Goal: Register for event/course

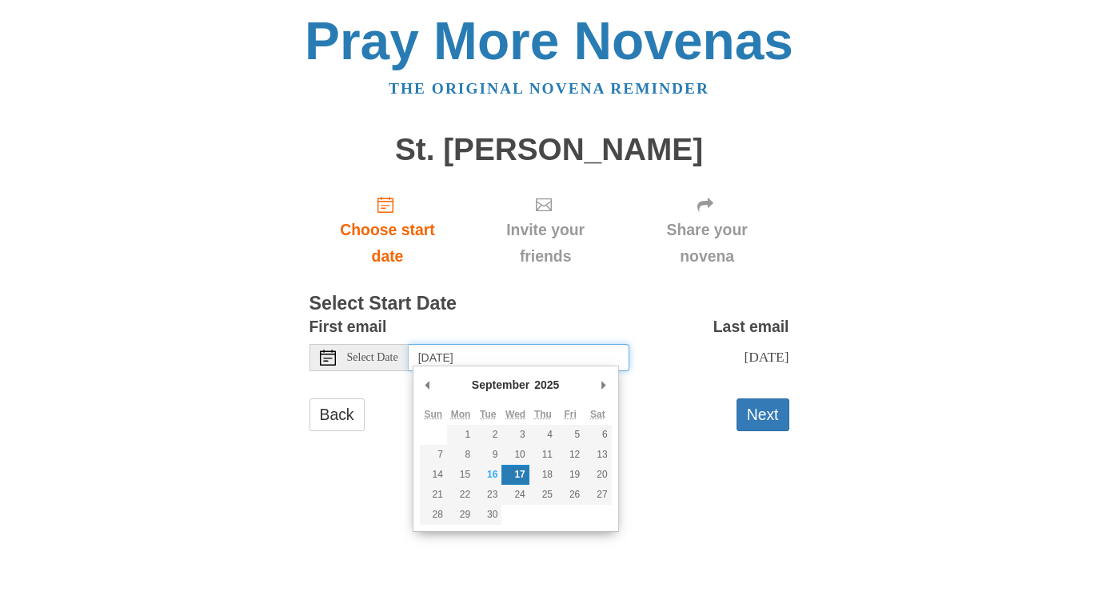
click at [449, 352] on input "Wednesday, September 17th" at bounding box center [519, 357] width 221 height 27
type input "Tuesday, September 16th"
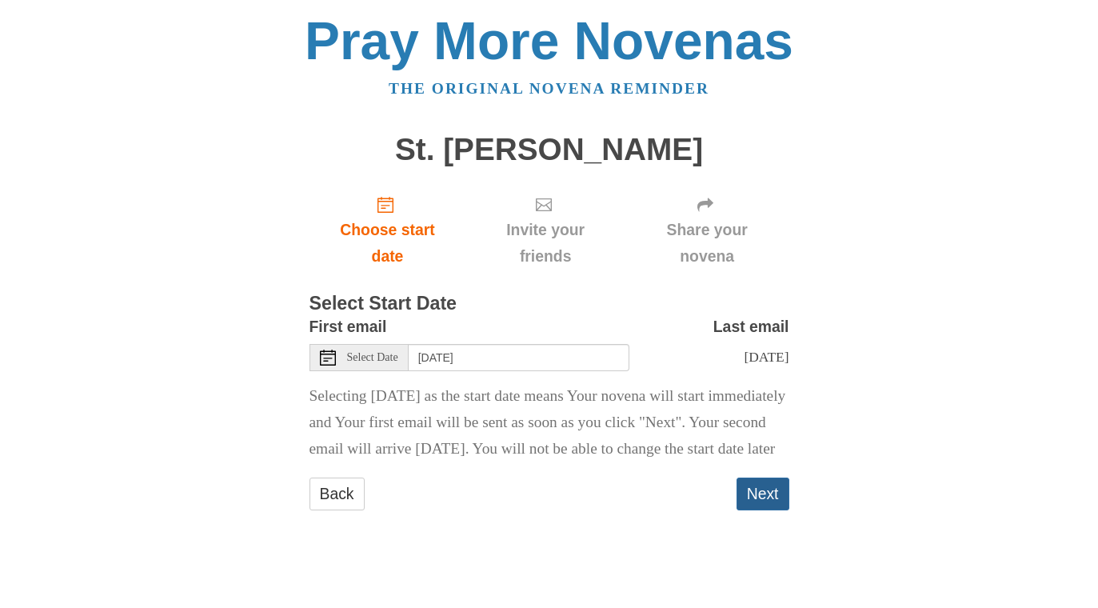
click at [766, 510] on button "Next" at bounding box center [762, 493] width 53 height 33
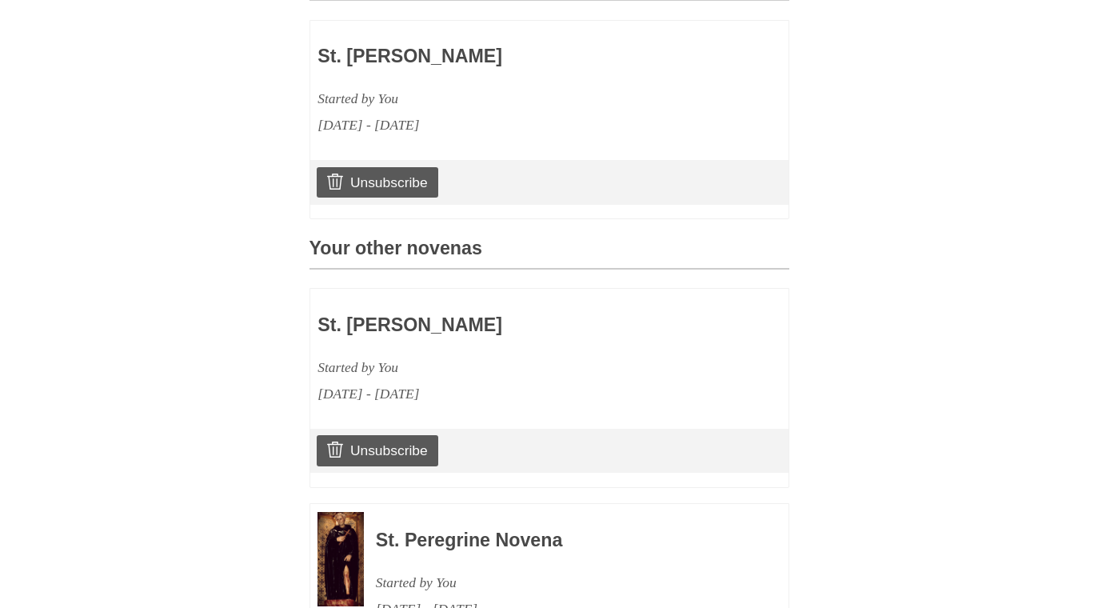
scroll to position [476, 0]
click at [406, 437] on link "Unsubscribe" at bounding box center [377, 450] width 121 height 30
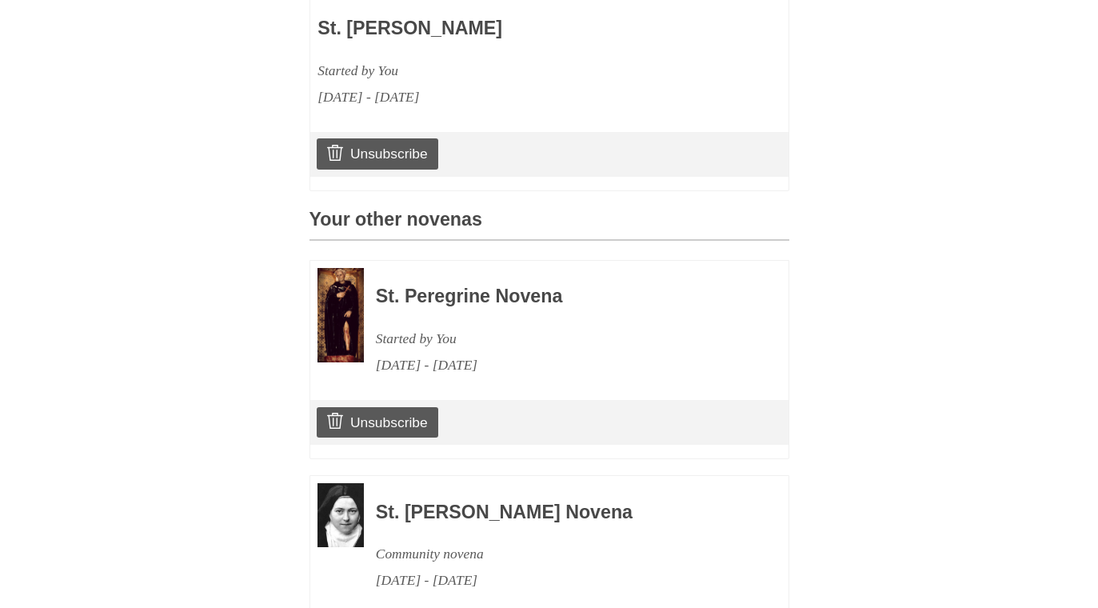
scroll to position [491, 0]
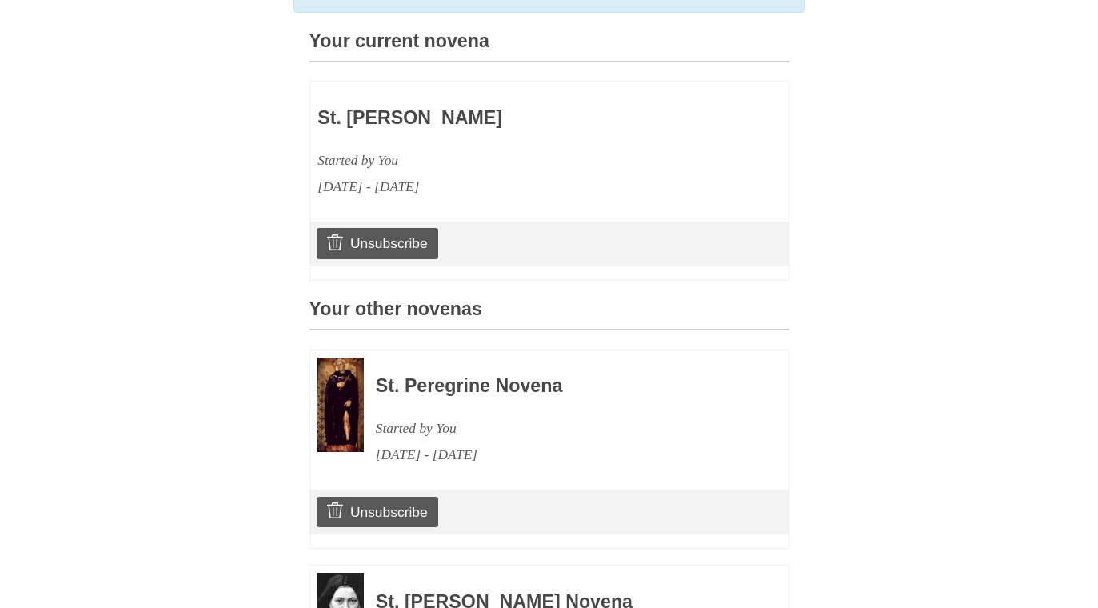
drag, startPoint x: 379, startPoint y: 373, endPoint x: 491, endPoint y: 378, distance: 112.0
click at [491, 378] on h3 "St. Peregrine Novena" at bounding box center [560, 386] width 369 height 21
copy h3 "St. Peregrine"
click at [373, 501] on link "Unsubscribe" at bounding box center [377, 511] width 121 height 30
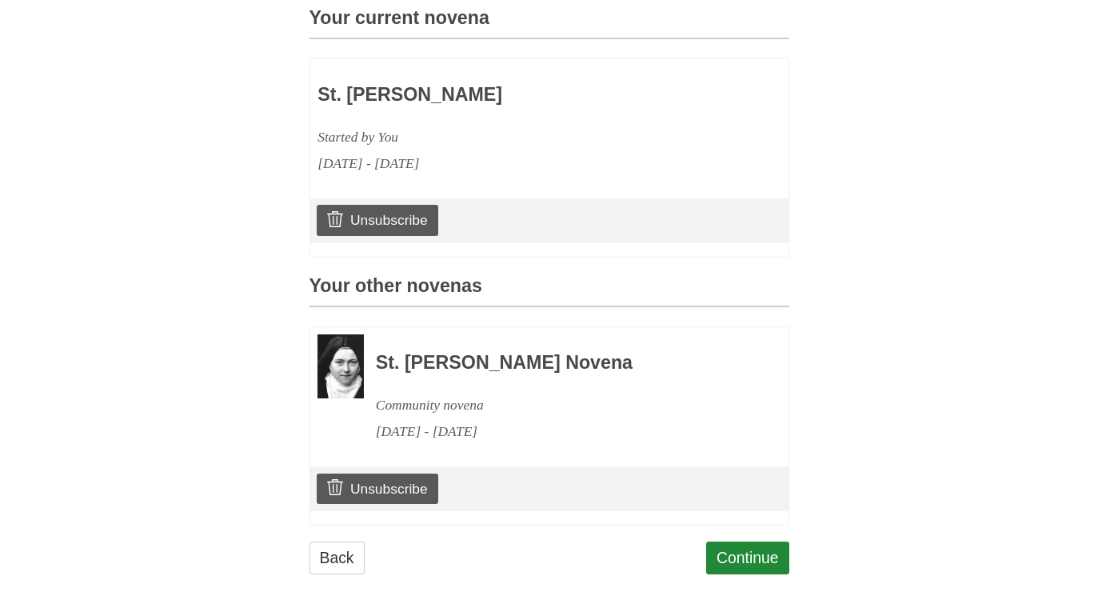
scroll to position [513, 0]
click at [748, 549] on link "Continue" at bounding box center [747, 558] width 83 height 33
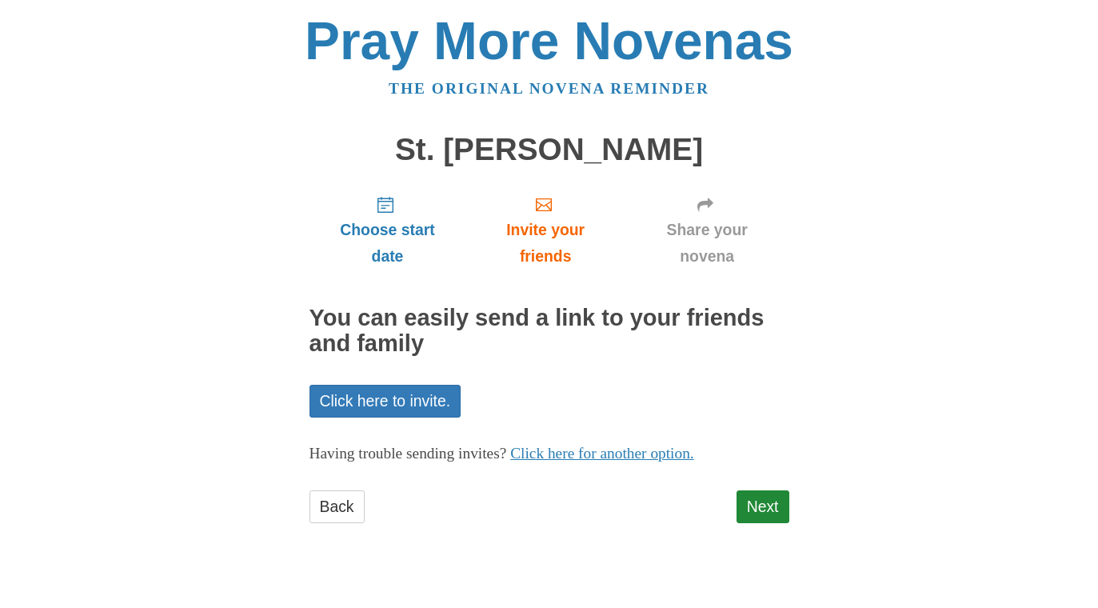
click at [768, 482] on div "Choose start date Invite your friends Share your novena You can easily send a l…" at bounding box center [549, 360] width 480 height 356
click at [767, 498] on link "Next" at bounding box center [762, 506] width 53 height 33
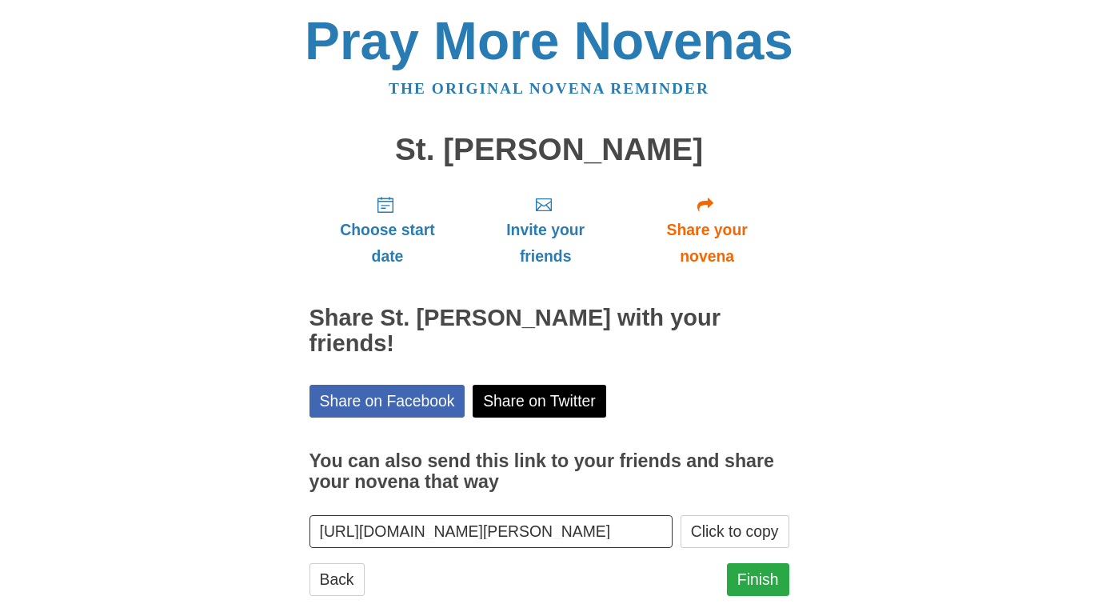
click at [760, 576] on link "Finish" at bounding box center [758, 579] width 62 height 33
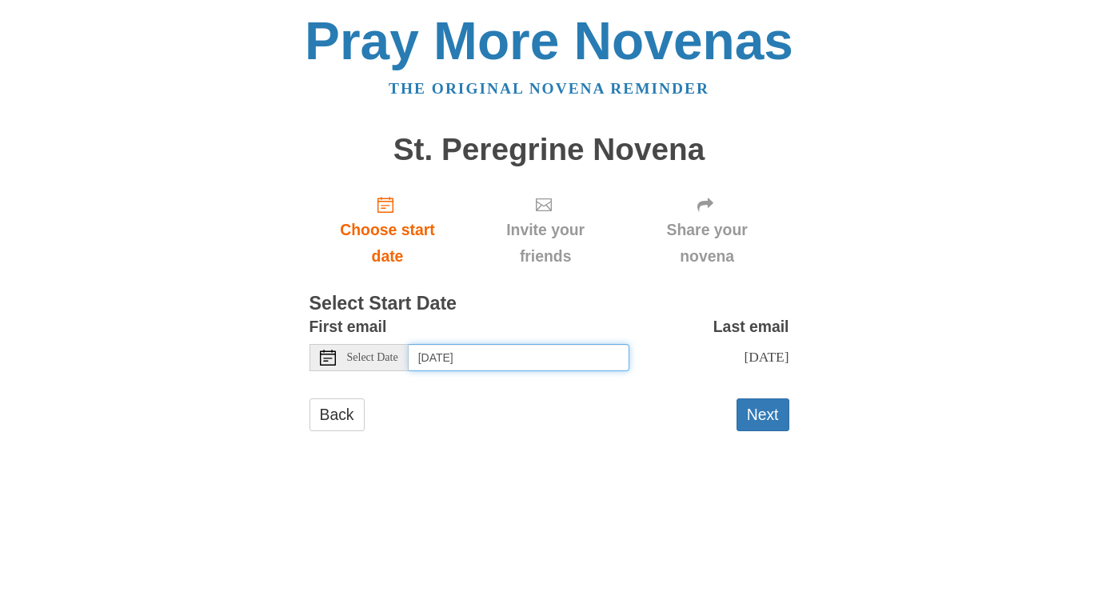
click at [487, 352] on input "[DATE]" at bounding box center [519, 357] width 221 height 27
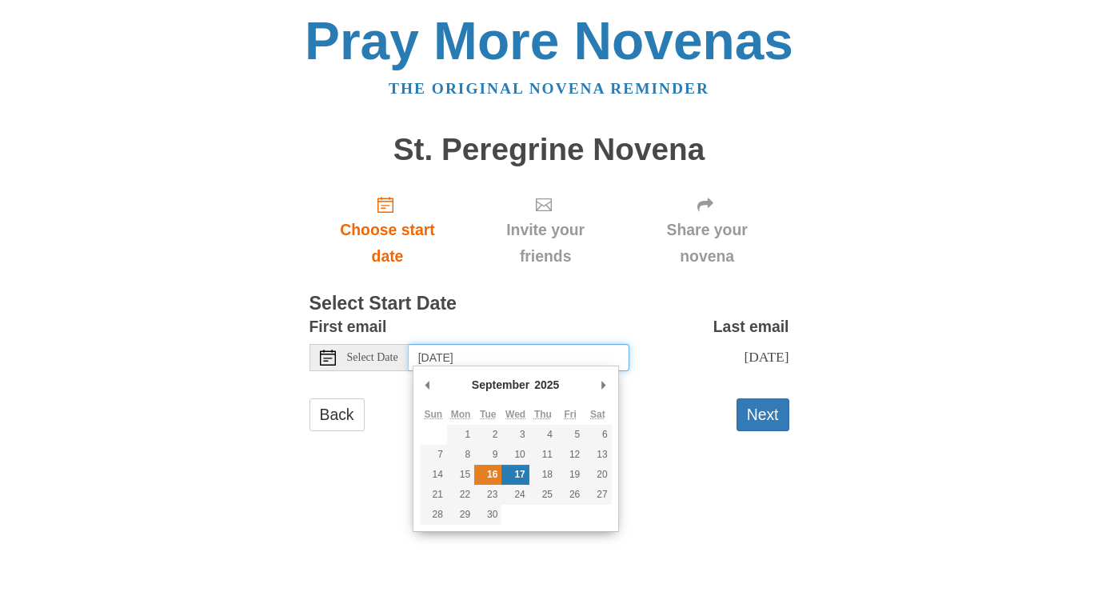
type input "[DATE]"
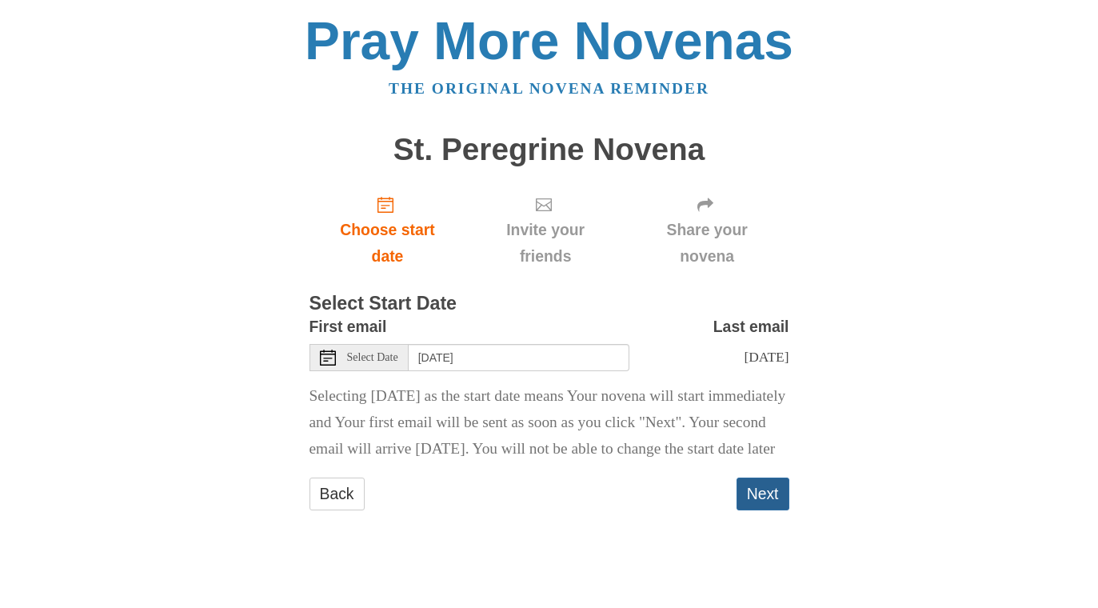
click at [768, 510] on button "Next" at bounding box center [762, 493] width 53 height 33
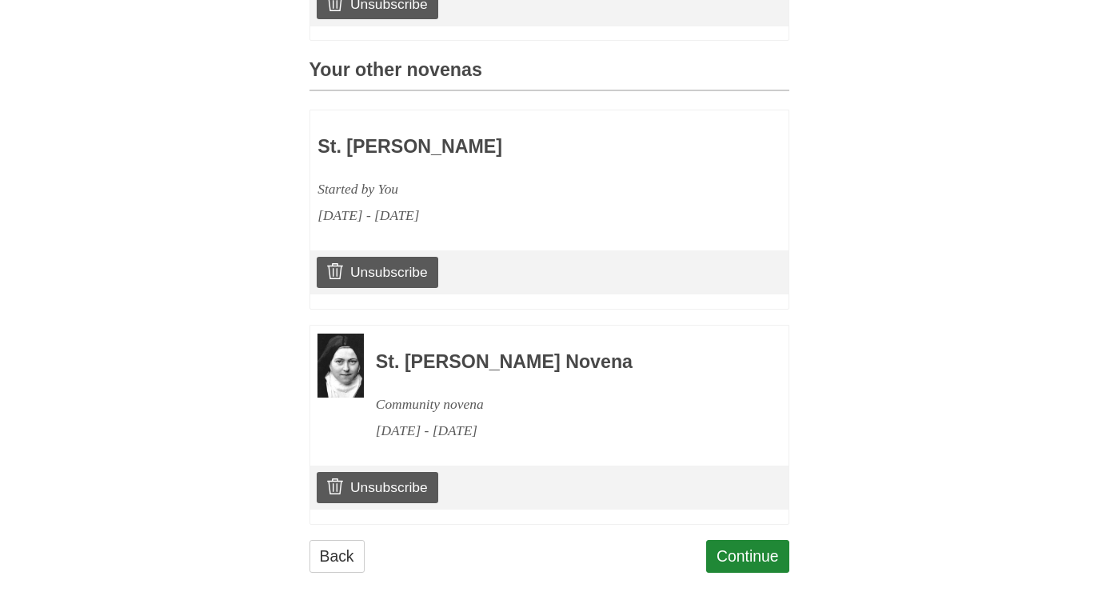
scroll to position [652, 0]
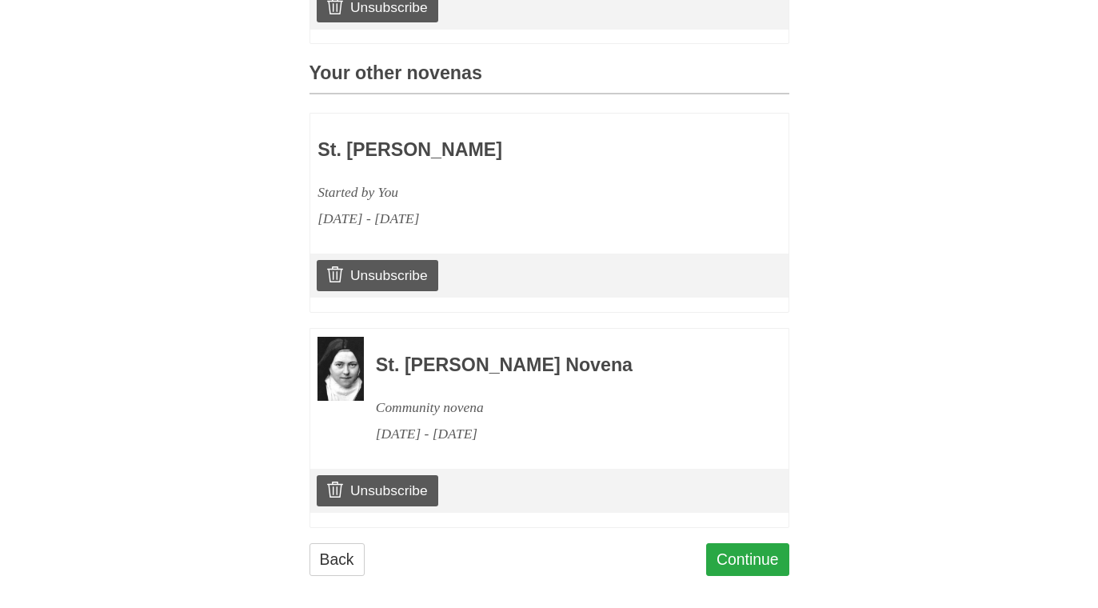
click at [751, 548] on link "Continue" at bounding box center [747, 559] width 83 height 33
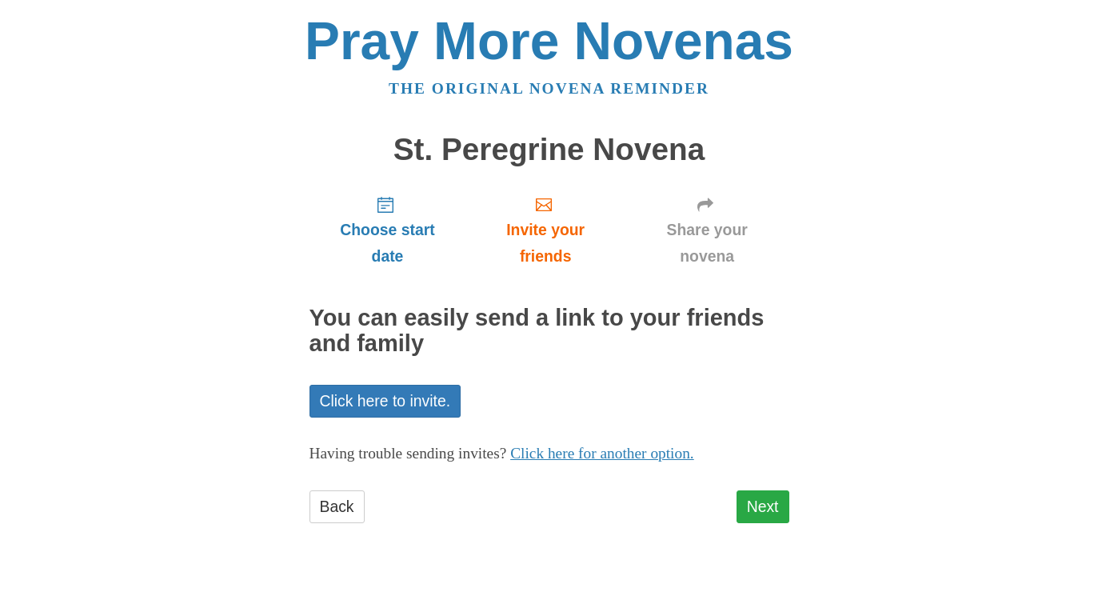
click at [766, 496] on link "Next" at bounding box center [762, 506] width 53 height 33
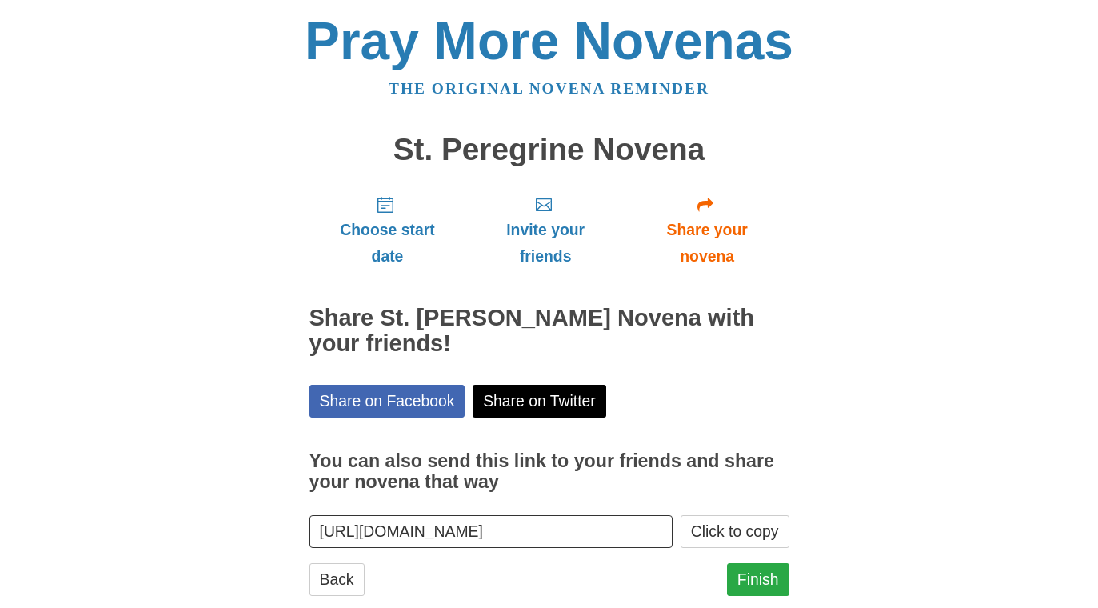
click at [755, 572] on link "Finish" at bounding box center [758, 579] width 62 height 33
